Goal: Navigation & Orientation: Find specific page/section

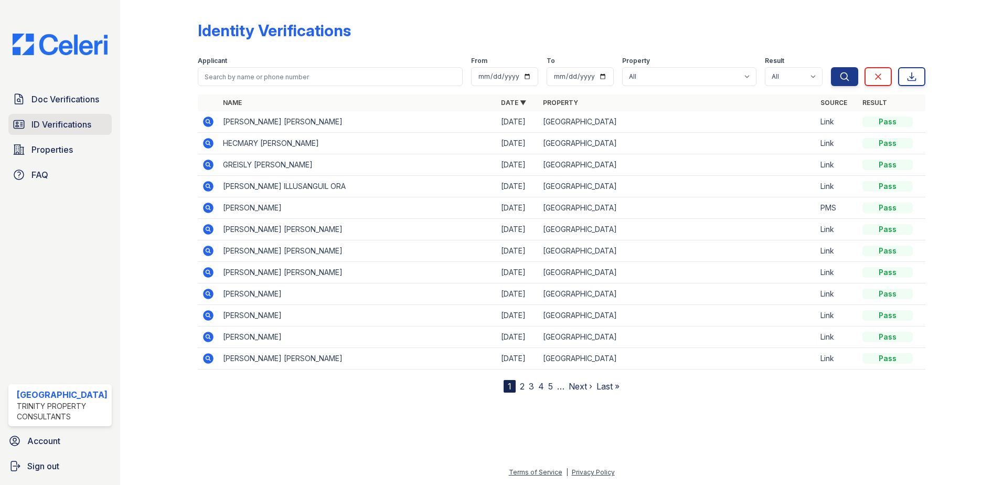
click at [71, 123] on span "ID Verifications" at bounding box center [61, 124] width 60 height 13
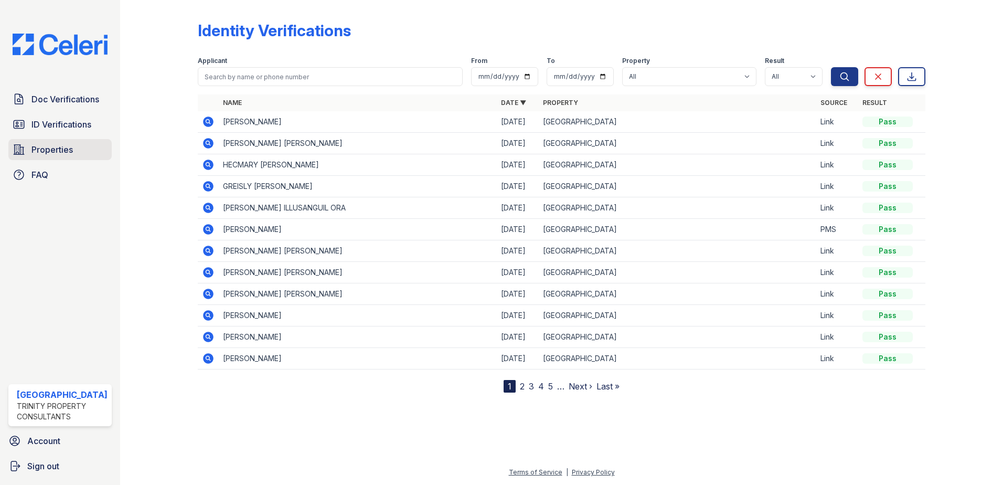
drag, startPoint x: 65, startPoint y: 154, endPoint x: 169, endPoint y: 168, distance: 105.3
click at [65, 154] on span "Properties" at bounding box center [51, 149] width 41 height 13
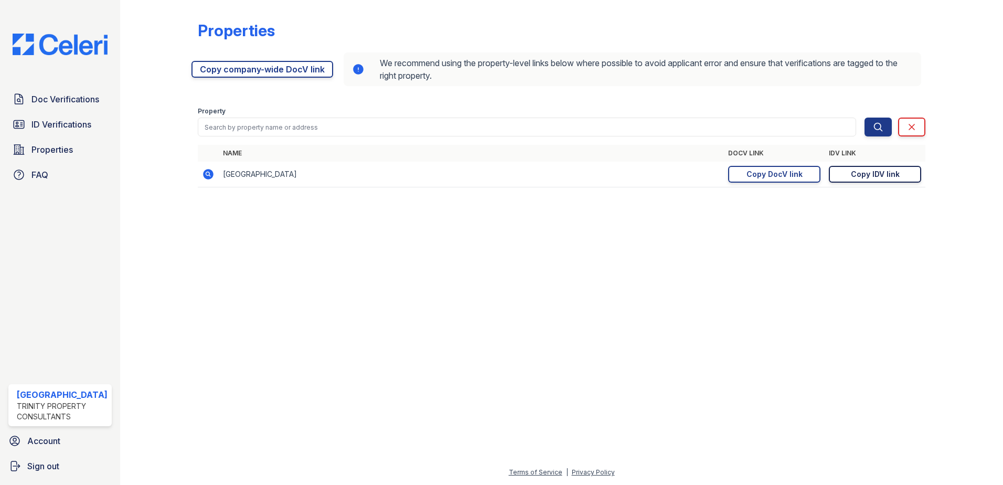
click at [859, 177] on div "Copy IDV link" at bounding box center [875, 174] width 49 height 10
click at [51, 125] on span "ID Verifications" at bounding box center [61, 124] width 60 height 13
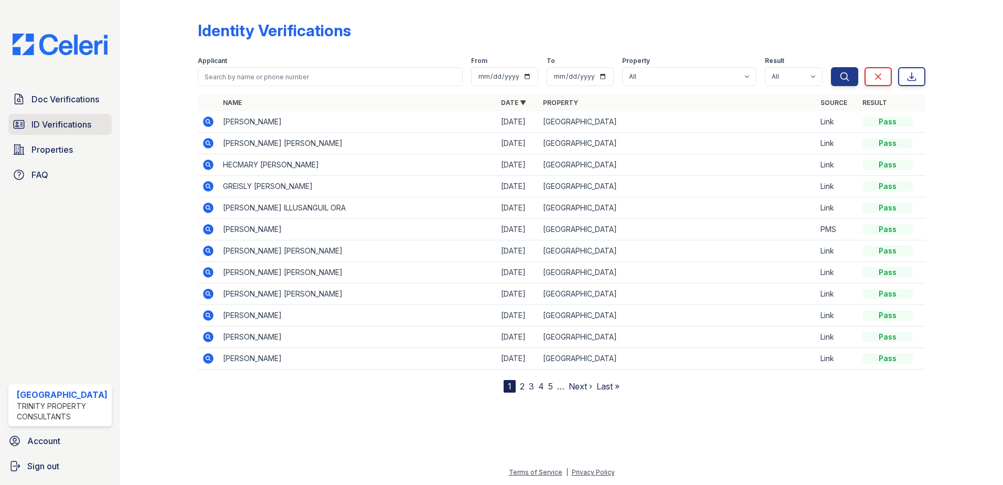
click at [50, 115] on link "ID Verifications" at bounding box center [59, 124] width 103 height 21
click at [74, 97] on span "Doc Verifications" at bounding box center [65, 99] width 68 height 13
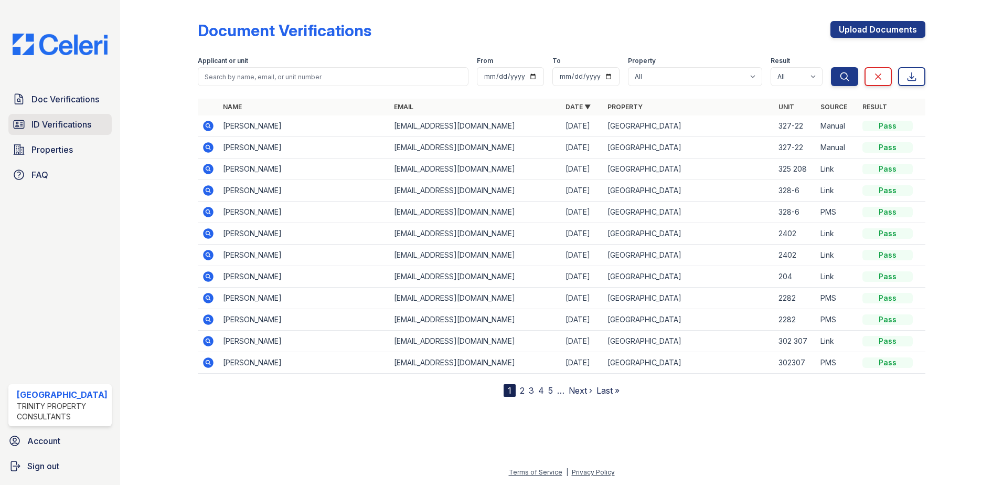
click at [61, 123] on span "ID Verifications" at bounding box center [61, 124] width 60 height 13
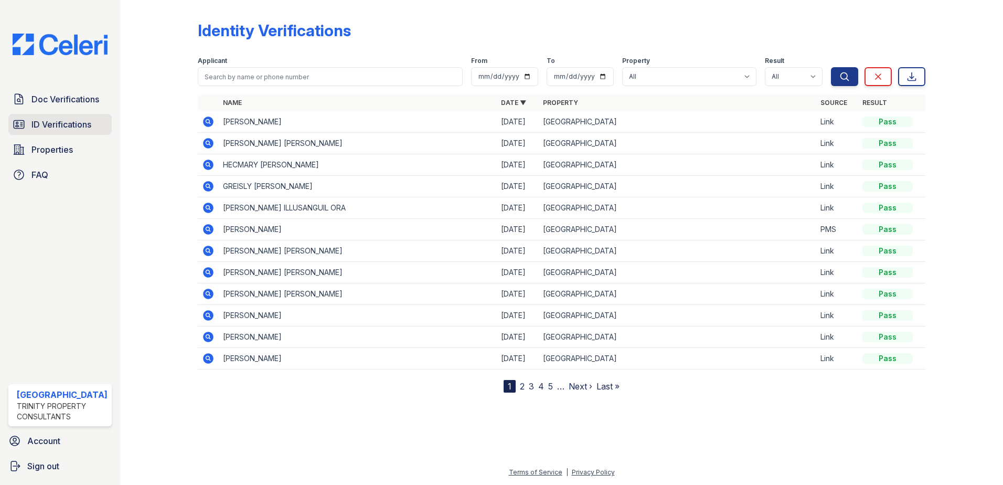
click at [90, 122] on span "ID Verifications" at bounding box center [61, 124] width 60 height 13
click at [33, 130] on span "ID Verifications" at bounding box center [61, 124] width 60 height 13
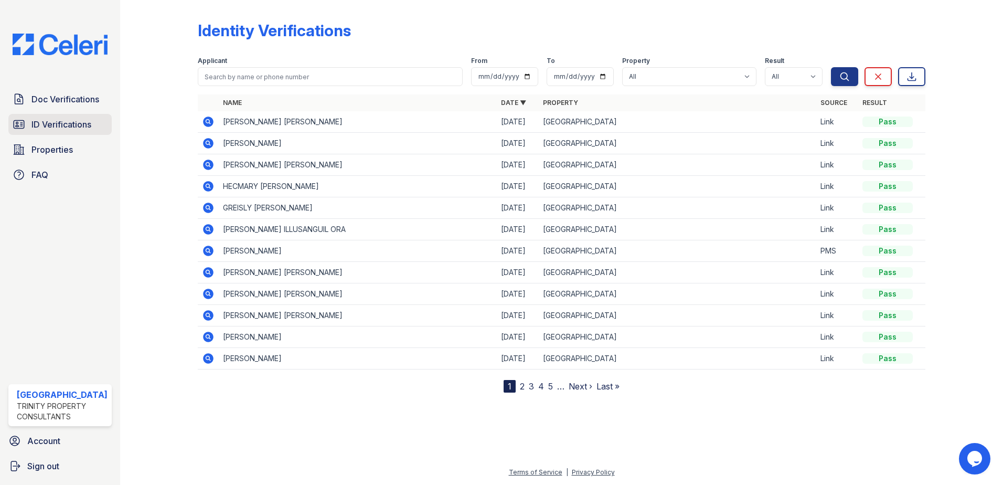
click at [66, 124] on span "ID Verifications" at bounding box center [61, 124] width 60 height 13
